Goal: Use online tool/utility

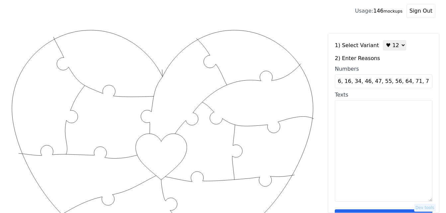
scroll to position [0, 12]
type input "6, 16, 34, 46, 47, 55, 56, 64, 71, 77, 86, 100"
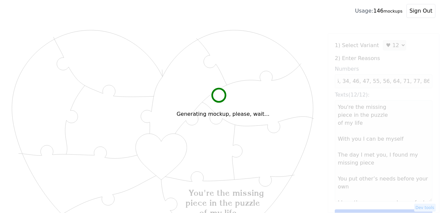
scroll to position [0, 0]
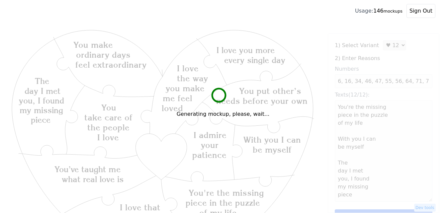
type textarea "You're the missing piece in the puzzle of my life With you I can be myself The …"
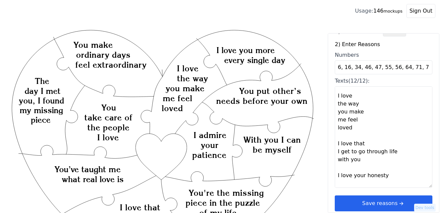
scroll to position [20, 0]
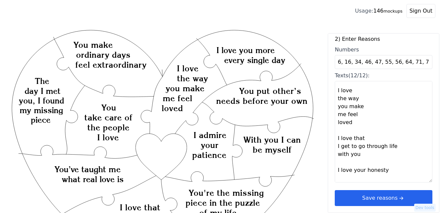
click at [390, 199] on button "Save reasons" at bounding box center [384, 198] width 98 height 16
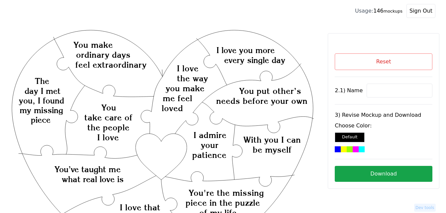
click at [385, 92] on input at bounding box center [400, 91] width 66 height 14
paste input "Lauren"
type input "Lauren"
click at [359, 150] on div at bounding box center [362, 150] width 6 height 6
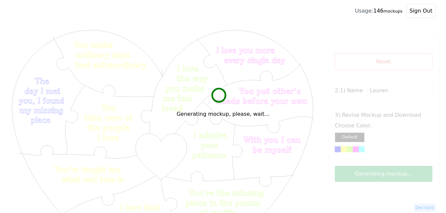
scroll to position [33, 0]
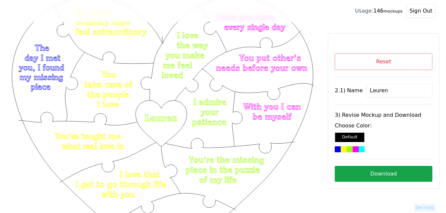
click at [375, 175] on button "Download" at bounding box center [384, 174] width 98 height 16
click at [363, 66] on button "Reset" at bounding box center [384, 62] width 98 height 17
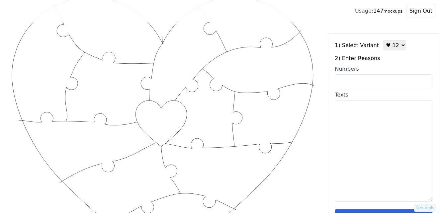
click at [365, 120] on textarea "Texts" at bounding box center [384, 151] width 98 height 102
paste textarea "1) U make me feel safe 2) U know when something's wrong with me 3) U make me li…"
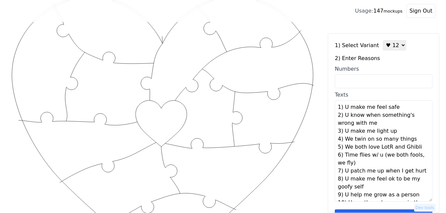
scroll to position [61, 0]
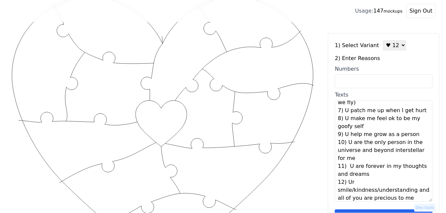
type textarea "U make me feel safe U know when something's wrong with me U make me light up We…"
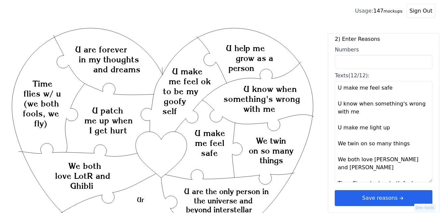
scroll to position [0, 0]
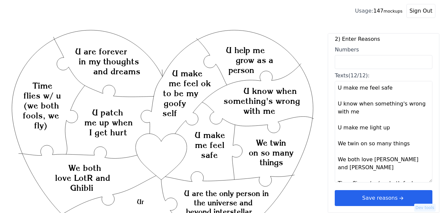
click at [375, 197] on button "Save reasons" at bounding box center [384, 198] width 98 height 16
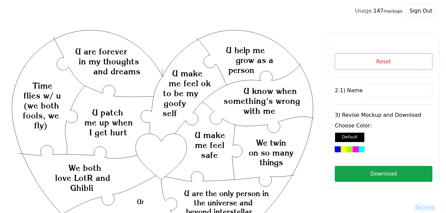
click at [378, 93] on input at bounding box center [400, 91] width 66 height 14
paste input "[PERSON_NAME]"
type input "[PERSON_NAME]"
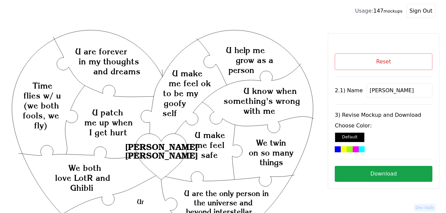
click at [353, 148] on div at bounding box center [356, 150] width 6 height 6
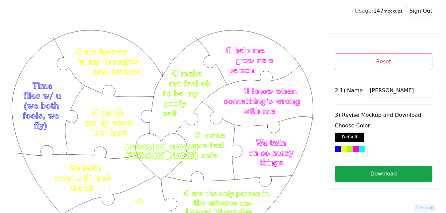
scroll to position [33, 0]
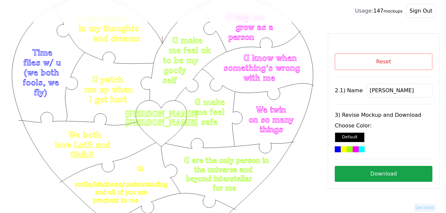
click at [406, 178] on button "Download" at bounding box center [384, 174] width 98 height 16
click at [384, 65] on button "Reset" at bounding box center [384, 62] width 98 height 17
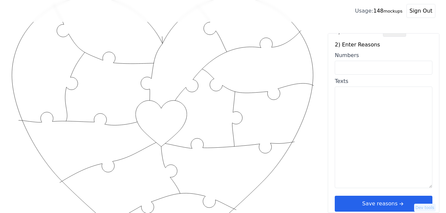
scroll to position [20, 0]
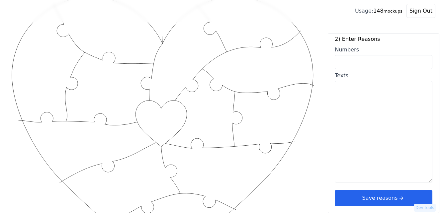
click at [392, 200] on button "Save reasons" at bounding box center [384, 198] width 98 height 16
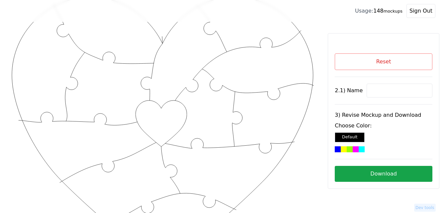
scroll to position [0, 0]
click at [359, 149] on div at bounding box center [362, 150] width 6 height 6
click at [381, 171] on button "Download" at bounding box center [384, 174] width 98 height 16
click at [370, 59] on button "Reset" at bounding box center [384, 62] width 98 height 17
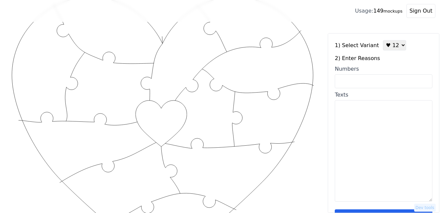
click at [387, 49] on select "♥ 12 ♥ 18 ♥ 28 ♥ 40 ♥ 50 ♥ 60 ♥ 70" at bounding box center [394, 45] width 23 height 10
select select "2"
click at [383, 40] on select "♥ 12 ♥ 18 ♥ 28 ♥ 40 ♥ 50 ♥ 60 ♥ 70" at bounding box center [394, 45] width 23 height 10
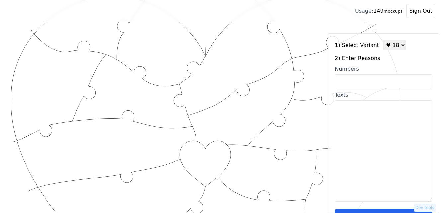
click at [370, 120] on textarea "Texts" at bounding box center [384, 151] width 98 height 102
paste textarea "You are the source of my joy! I love you not only for what you are, but for wha…"
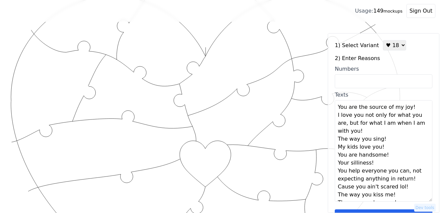
click at [411, 106] on textarea "You are the source of my joy! I love you not only for what you are, but for wha…" at bounding box center [384, 151] width 98 height 102
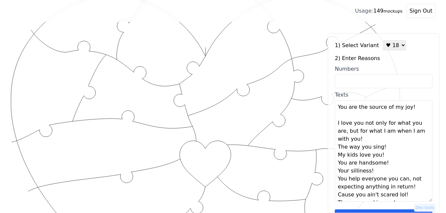
click at [380, 139] on textarea "You are the source of my joy! I love you not only for what you are, but for wha…" at bounding box center [384, 151] width 98 height 102
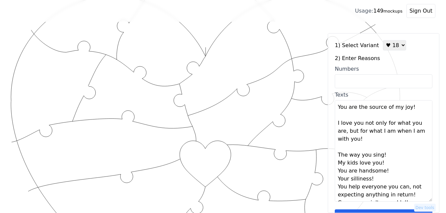
click at [390, 155] on textarea "You are the source of my joy! I love you not only for what you are, but for wha…" at bounding box center [384, 151] width 98 height 102
click at [392, 172] on textarea "You are the source of my joy! I love you not only for what you are, but for wha…" at bounding box center [384, 151] width 98 height 102
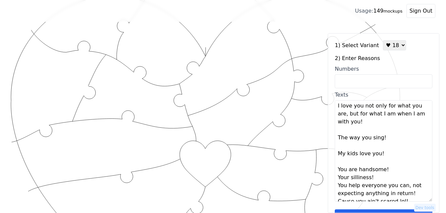
scroll to position [33, 0]
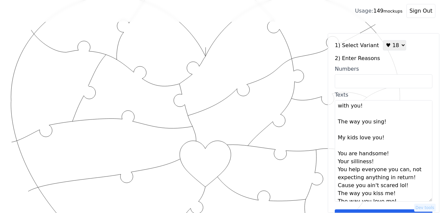
click at [387, 155] on textarea "You are the source of my joy! I love you not only for what you are, but for wha…" at bounding box center [384, 151] width 98 height 102
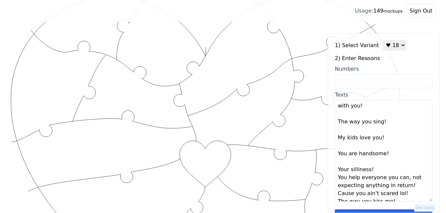
click at [383, 172] on textarea "You are the source of my joy! I love you not only for what you are, but for wha…" at bounding box center [384, 151] width 98 height 102
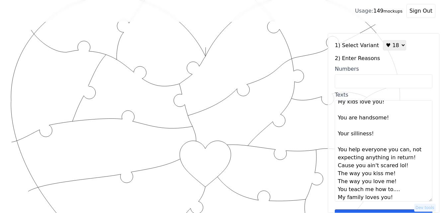
scroll to position [96, 0]
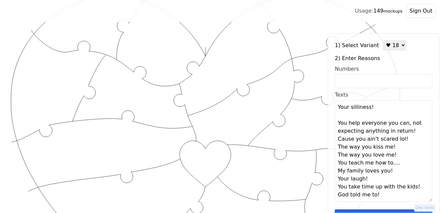
click at [410, 133] on textarea "You are the source of my joy! I love you not only for what you are, but for wha…" at bounding box center [384, 151] width 98 height 102
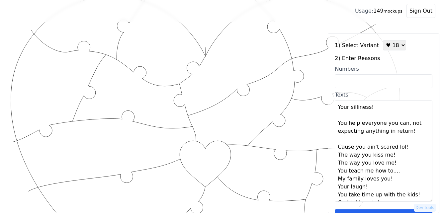
click at [406, 150] on textarea "You are the source of my joy! I love you not only for what you are, but for wha…" at bounding box center [384, 151] width 98 height 102
click at [401, 163] on textarea "You are the source of my joy! I love you not only for what you are, but for wha…" at bounding box center [384, 151] width 98 height 102
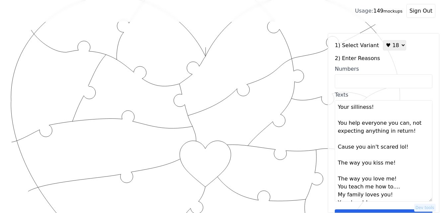
click at [402, 182] on textarea "You are the source of my joy! I love you not only for what you are, but for wha…" at bounding box center [384, 151] width 98 height 102
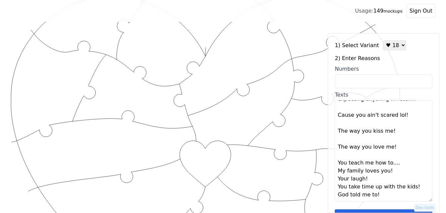
click at [397, 172] on textarea "You are the source of my joy! I love you not only for what you are, but for wha…" at bounding box center [384, 151] width 98 height 102
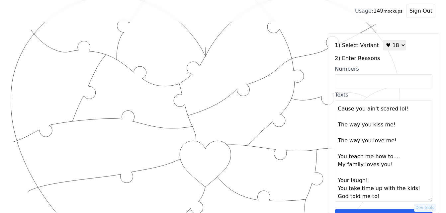
scroll to position [136, 0]
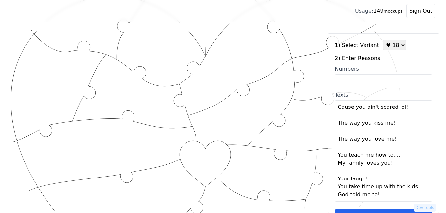
click at [380, 177] on textarea "You are the source of my joy! I love you not only for what you are, but for wha…" at bounding box center [384, 151] width 98 height 102
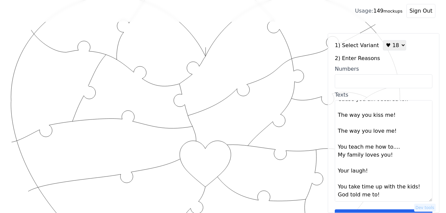
click at [410, 187] on textarea "You are the source of my joy! I love you not only for what you are, but for wha…" at bounding box center [384, 151] width 98 height 102
type textarea "You are the source of my joy! I love you not only for what you are, but for wha…"
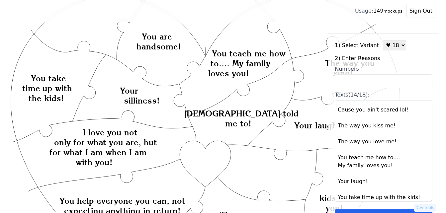
scroll to position [152, 0]
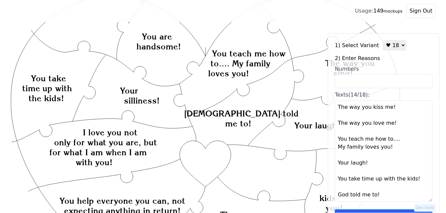
click at [384, 145] on textarea "You are the source of my joy! I love you not only for what you are, but for wha…" at bounding box center [384, 151] width 98 height 102
click at [383, 46] on select "♥ 12 ♥ 18 ♥ 28 ♥ 40 ♥ 50 ♥ 60 ♥ 70" at bounding box center [394, 45] width 23 height 10
select select "1"
click at [383, 40] on select "♥ 12 ♥ 18 ♥ 28 ♥ 40 ♥ 50 ♥ 60 ♥ 70" at bounding box center [394, 45] width 23 height 10
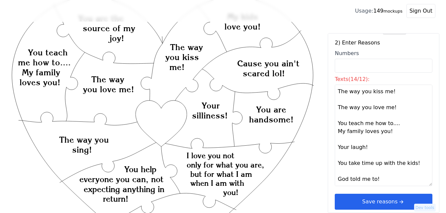
scroll to position [20, 0]
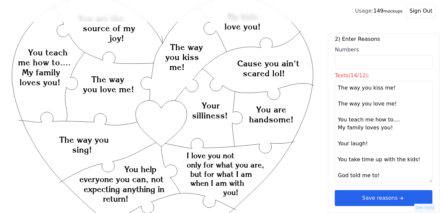
click at [383, 199] on button "Save reasons" at bounding box center [384, 198] width 98 height 16
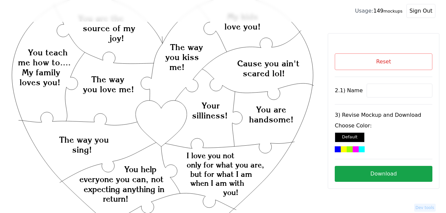
click at [166, 119] on icon "Created with Snap Created with Snap Created with Snap I love you not only for w…" at bounding box center [163, 216] width 304 height 443
drag, startPoint x: 166, startPoint y: 119, endPoint x: 377, endPoint y: 91, distance: 213.3
click at [377, 91] on input at bounding box center [400, 91] width 66 height 14
paste input ": [PERSON_NAME]"
click at [369, 91] on input ": [PERSON_NAME]" at bounding box center [400, 91] width 66 height 14
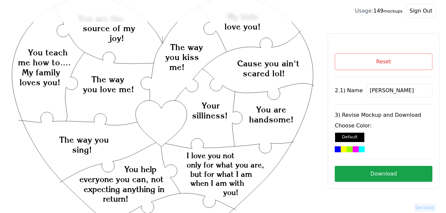
type input "[PERSON_NAME]"
click at [164, 117] on icon "Created with Snap Created with Snap Created with Snap I love you not only for w…" at bounding box center [163, 216] width 304 height 443
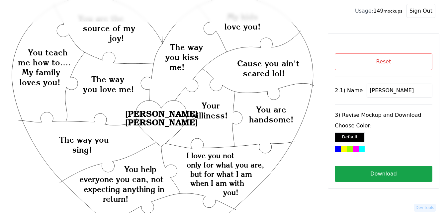
click at [359, 150] on div at bounding box center [362, 150] width 6 height 6
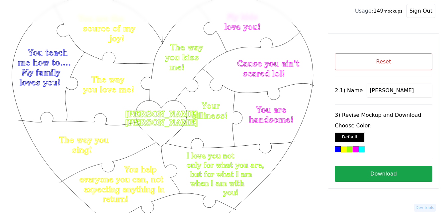
click at [404, 170] on button "Download" at bounding box center [384, 174] width 98 height 16
